Goal: Task Accomplishment & Management: Use online tool/utility

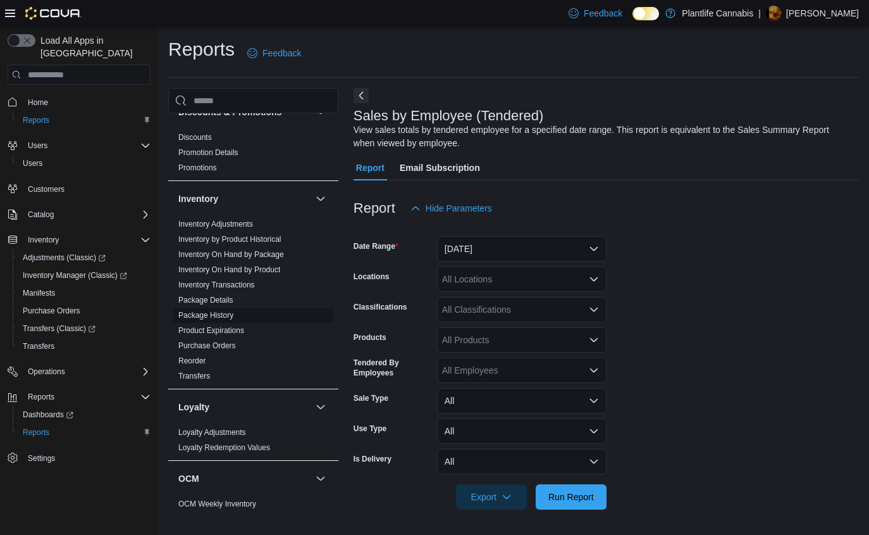
scroll to position [215, 0]
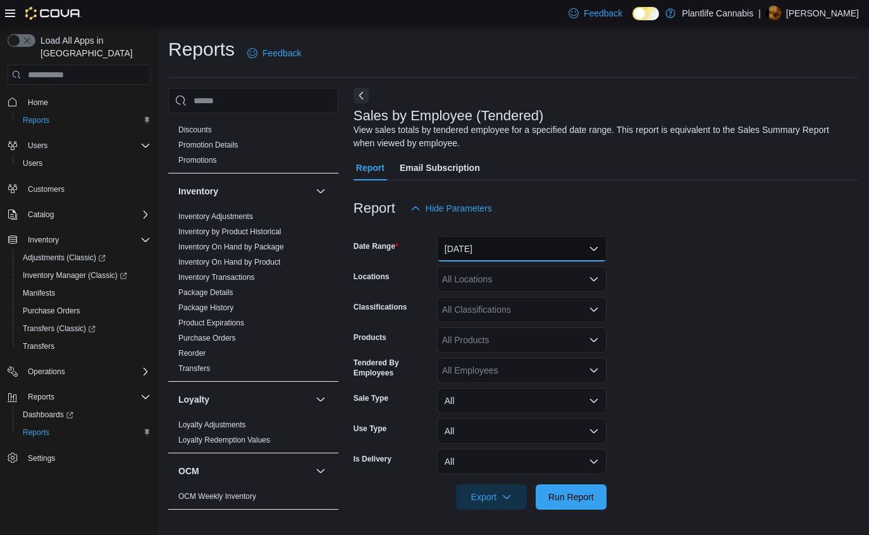
click at [593, 249] on button "Yesterday" at bounding box center [522, 248] width 170 height 25
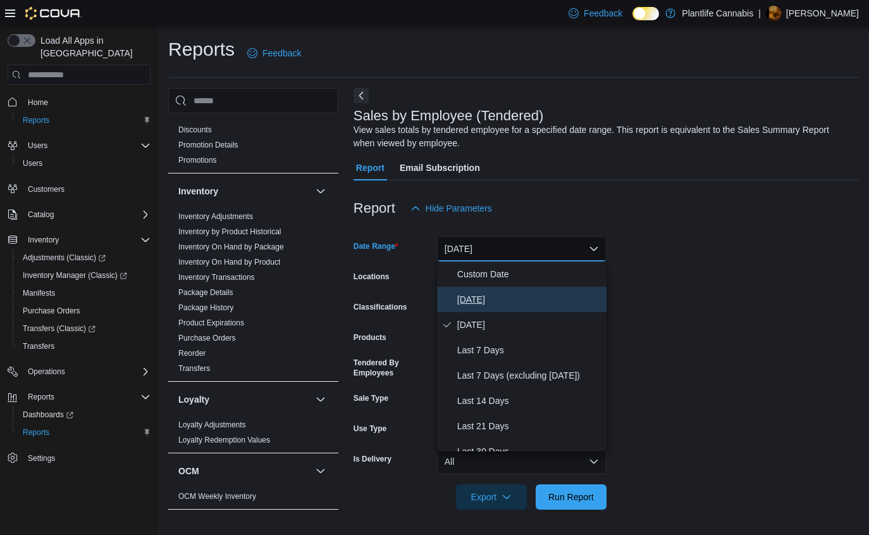
click at [493, 303] on span "Today" at bounding box center [529, 299] width 144 height 15
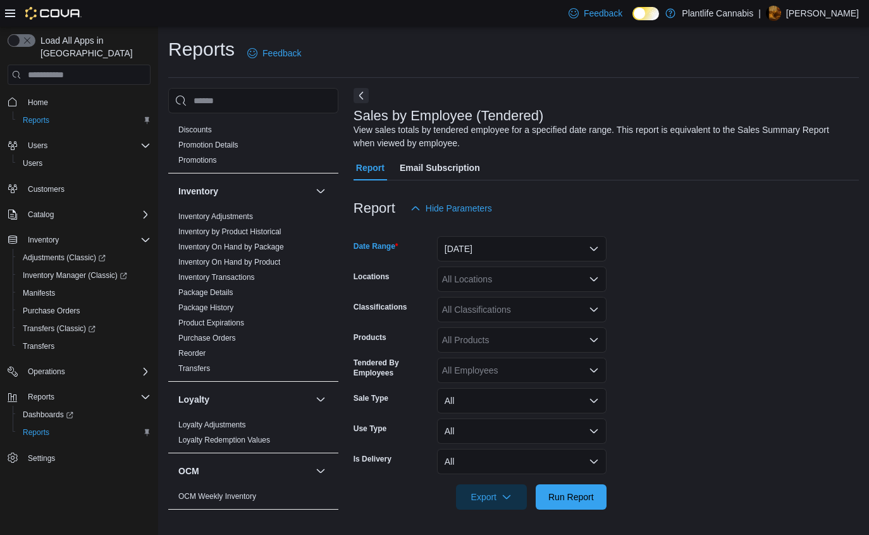
click at [555, 283] on div "All Locations" at bounding box center [522, 278] width 170 height 25
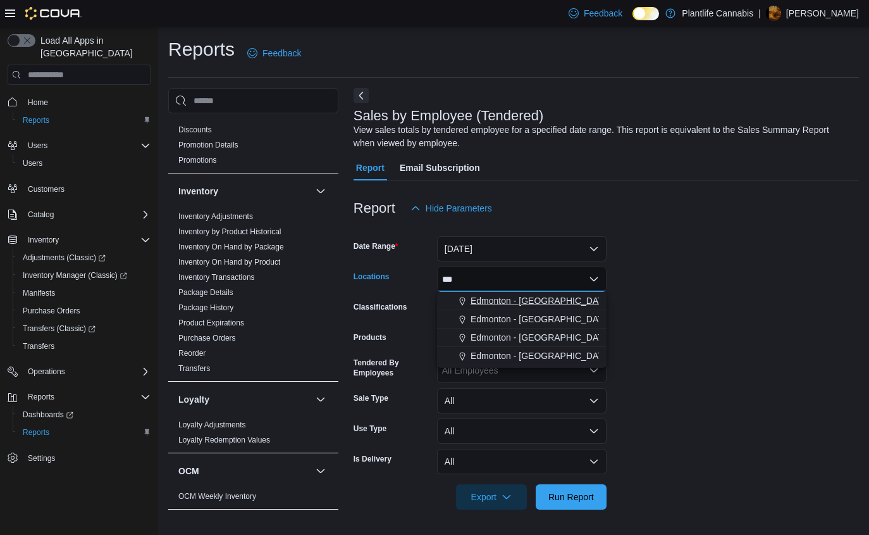
type input "***"
click at [572, 302] on span "Edmonton - Windermere Crossing" at bounding box center [541, 300] width 140 height 13
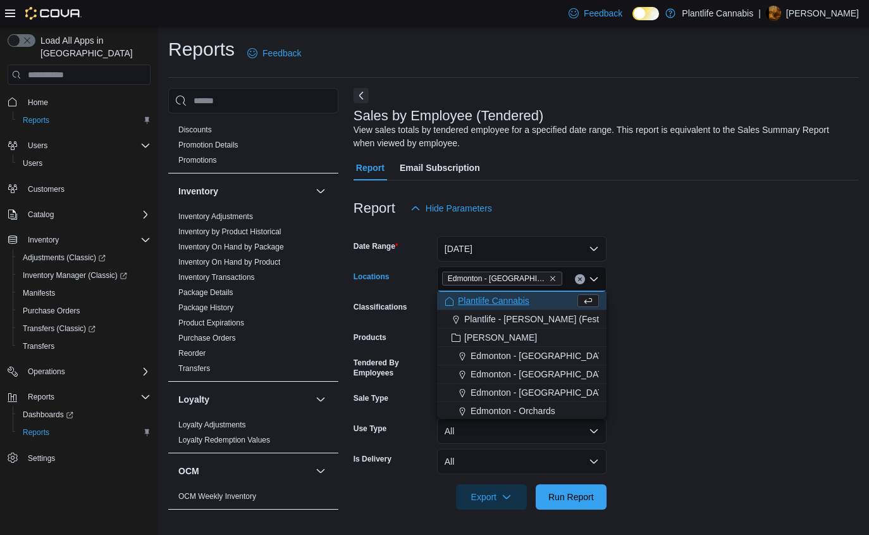
click at [680, 321] on form "Date Range Today Locations Edmonton - Windermere Crossing Combo box. Selected. …" at bounding box center [606, 365] width 505 height 288
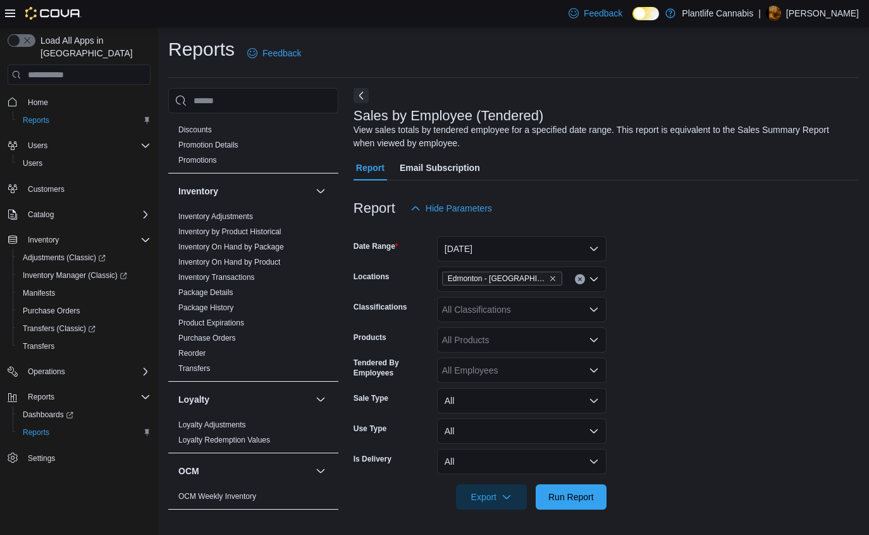
click at [593, 369] on icon "Open list of options" at bounding box center [594, 370] width 10 height 10
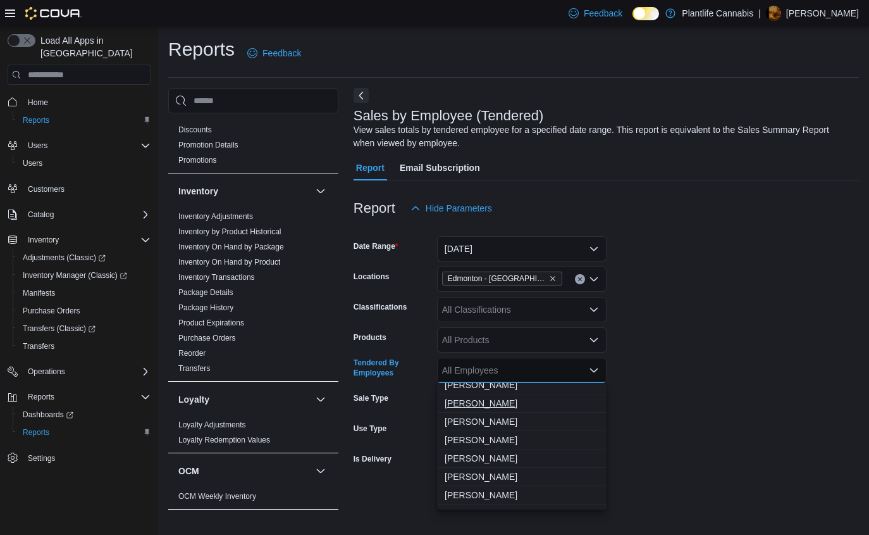
scroll to position [1568, 0]
click at [483, 457] on span "[PERSON_NAME]" at bounding box center [522, 456] width 154 height 13
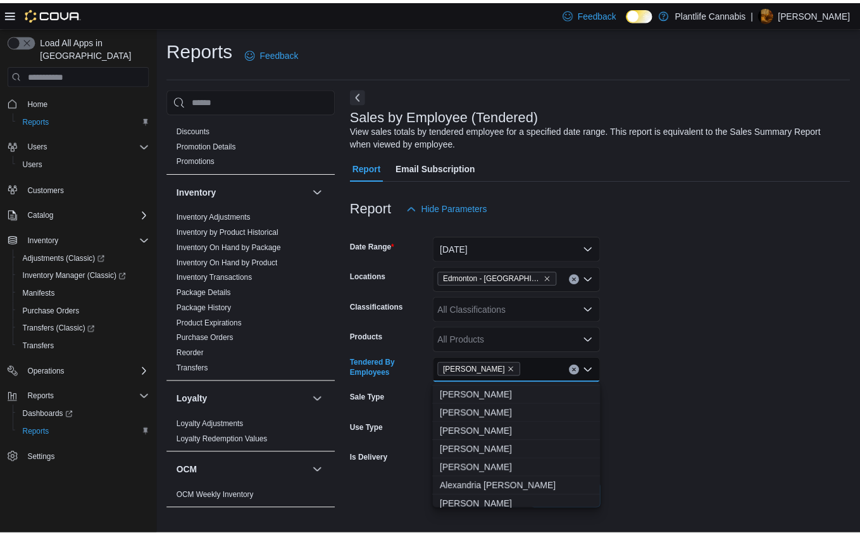
scroll to position [0, 0]
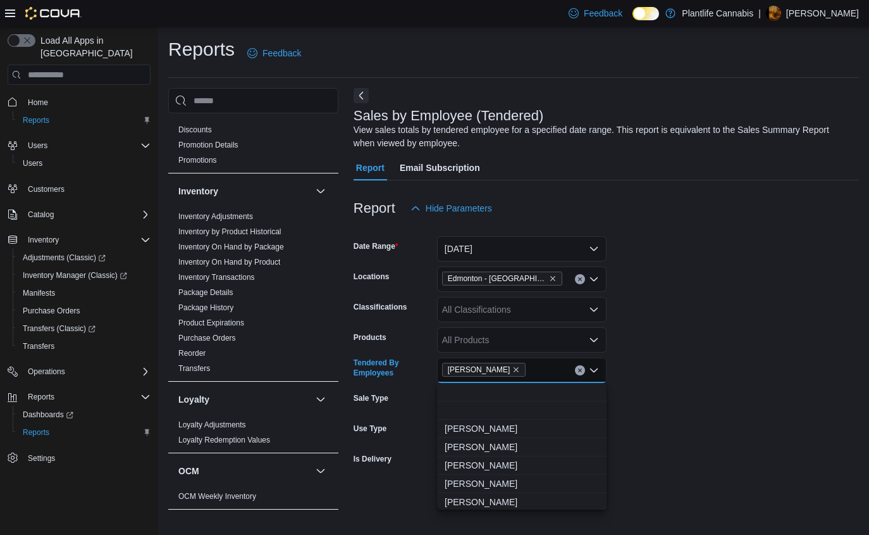
click at [686, 362] on form "Date Range Today Locations Edmonton - Windermere Crossing Classifications All C…" at bounding box center [606, 365] width 505 height 288
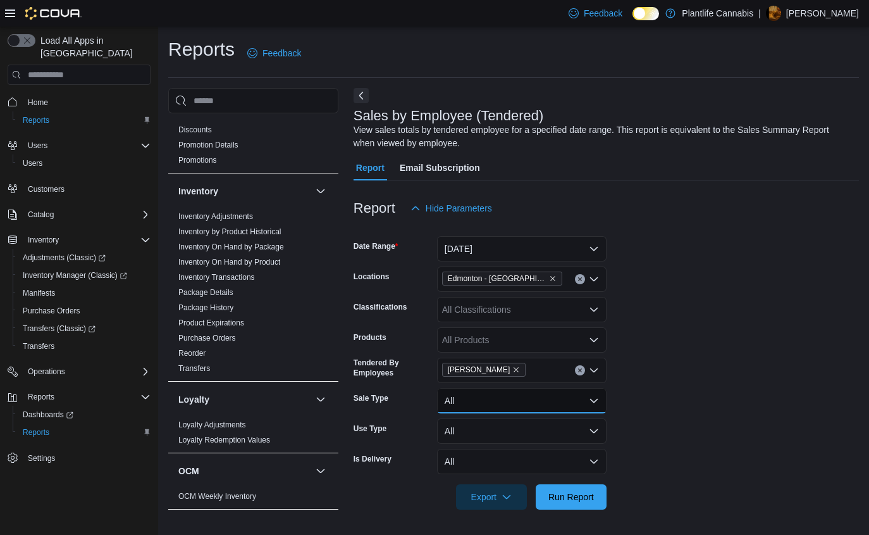
click at [596, 402] on button "All" at bounding box center [522, 400] width 170 height 25
click at [661, 403] on form "Date Range Today Locations Edmonton - Windermere Crossing Classifications All C…" at bounding box center [606, 365] width 505 height 288
click at [678, 392] on form "Date Range Today Locations Edmonton - Windermere Crossing Classifications All C…" at bounding box center [606, 365] width 505 height 288
click at [593, 311] on icon "Open list of options" at bounding box center [594, 309] width 8 height 4
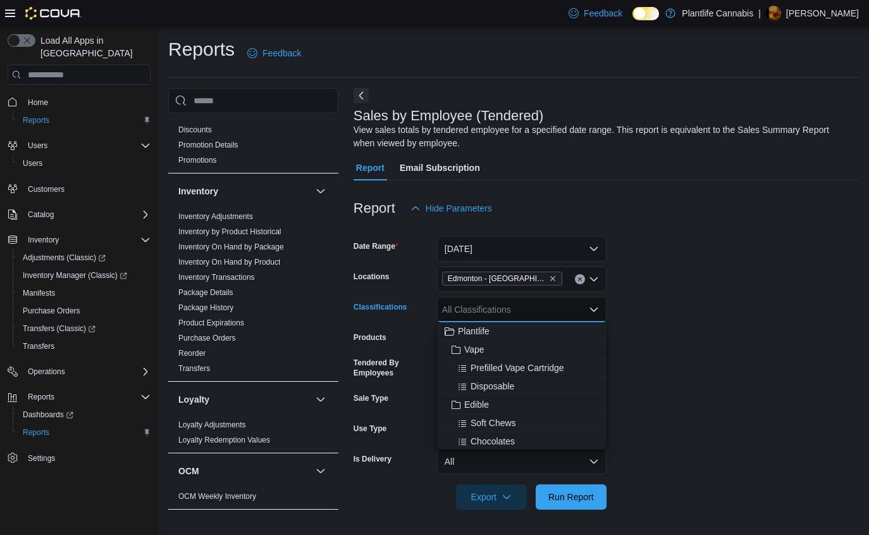
click at [698, 307] on form "Date Range Today Locations Edmonton - Windermere Crossing Classifications All C…" at bounding box center [606, 365] width 505 height 288
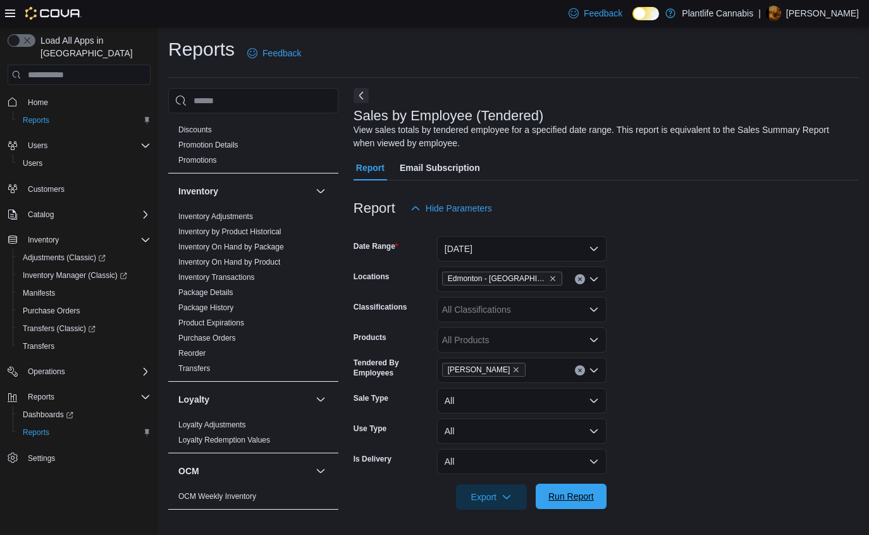
click at [572, 498] on span "Run Report" at bounding box center [571, 496] width 46 height 13
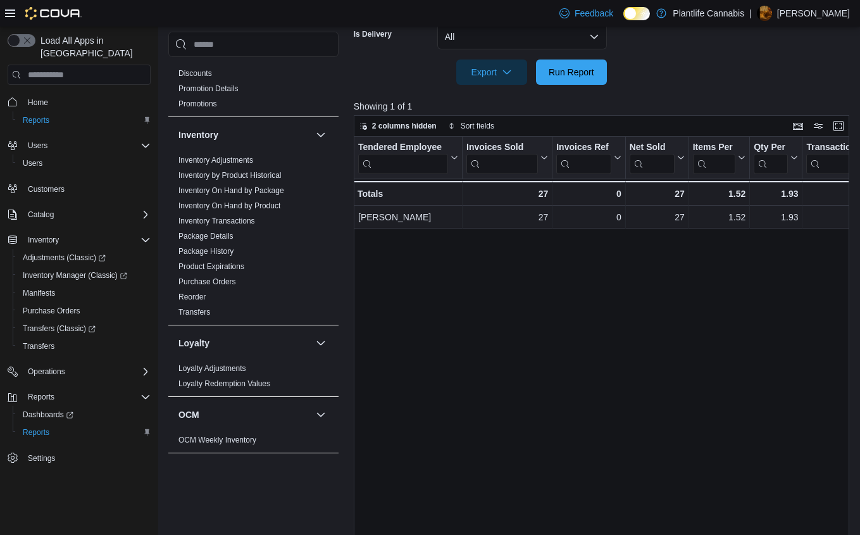
scroll to position [443, 0]
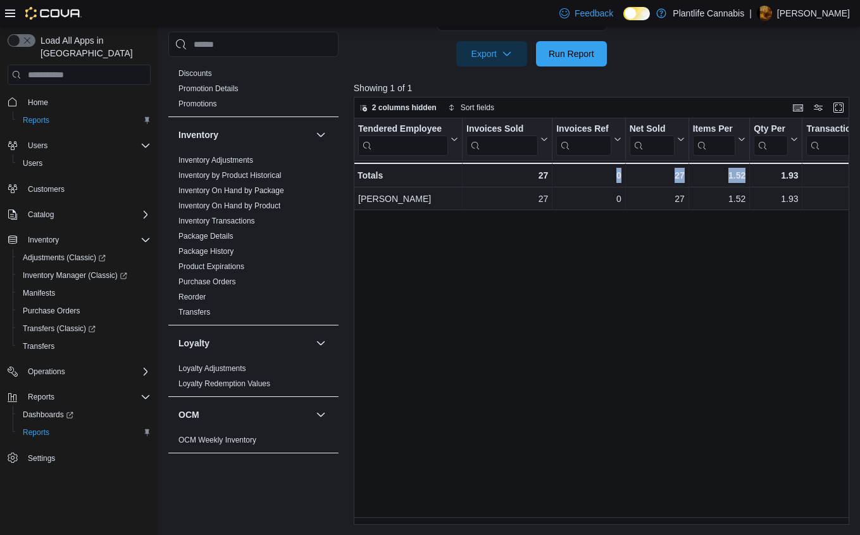
drag, startPoint x: 482, startPoint y: 525, endPoint x: 724, endPoint y: 529, distance: 241.7
click at [713, 533] on div "Reports Feedback Cash Management Cash Management Cash Out Details Customer Cust…" at bounding box center [511, 59] width 706 height 951
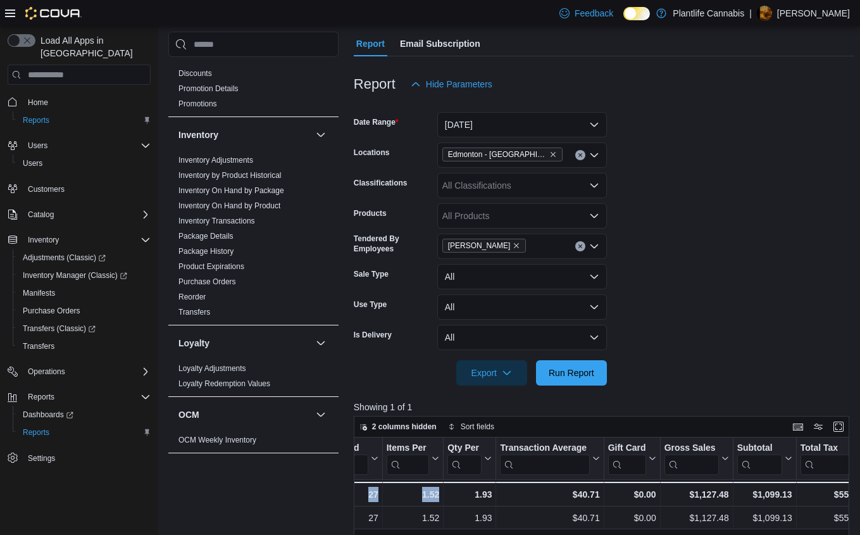
scroll to position [120, 0]
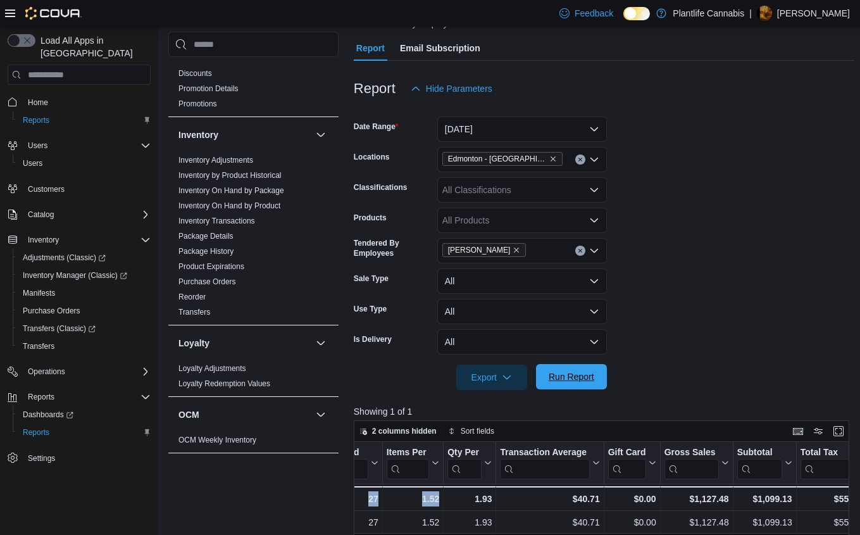
click at [581, 375] on span "Run Report" at bounding box center [571, 376] width 46 height 13
